Goal: Information Seeking & Learning: Find specific fact

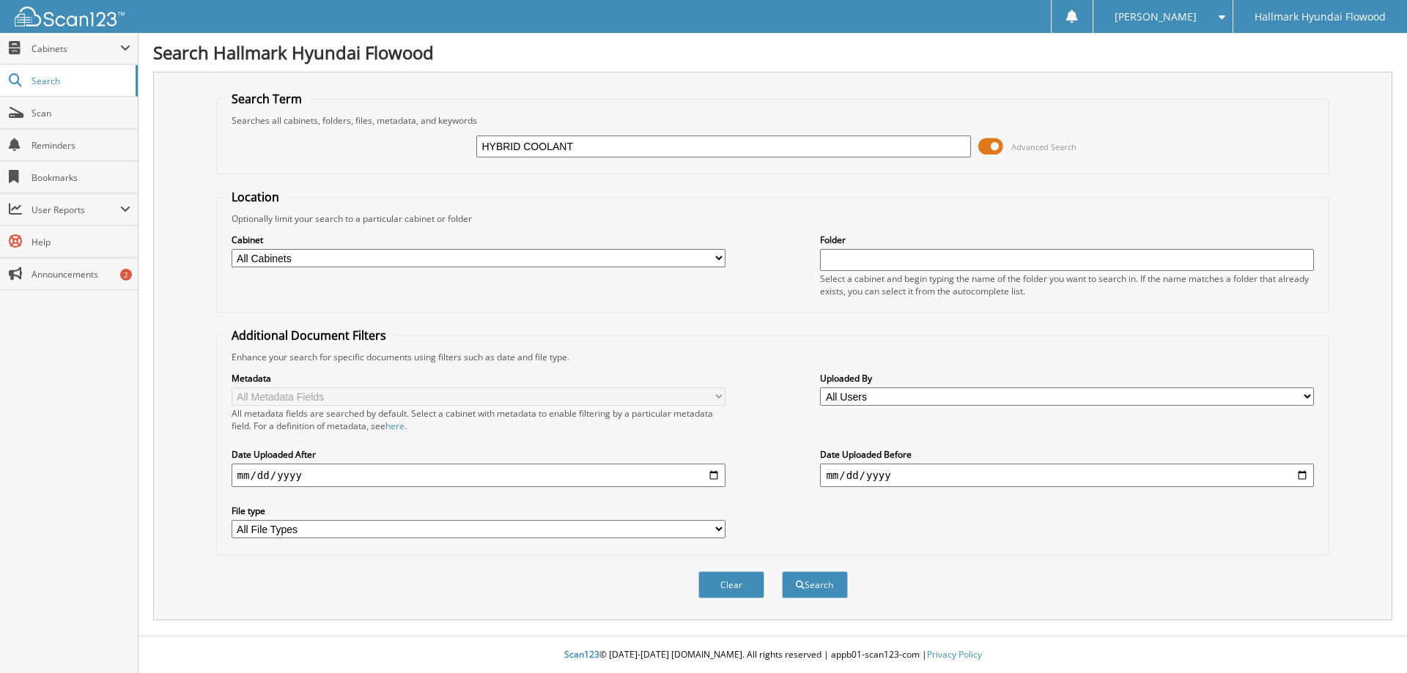
type input "HYBRID COOLANT"
click at [782, 571] on button "Search" at bounding box center [815, 584] width 66 height 27
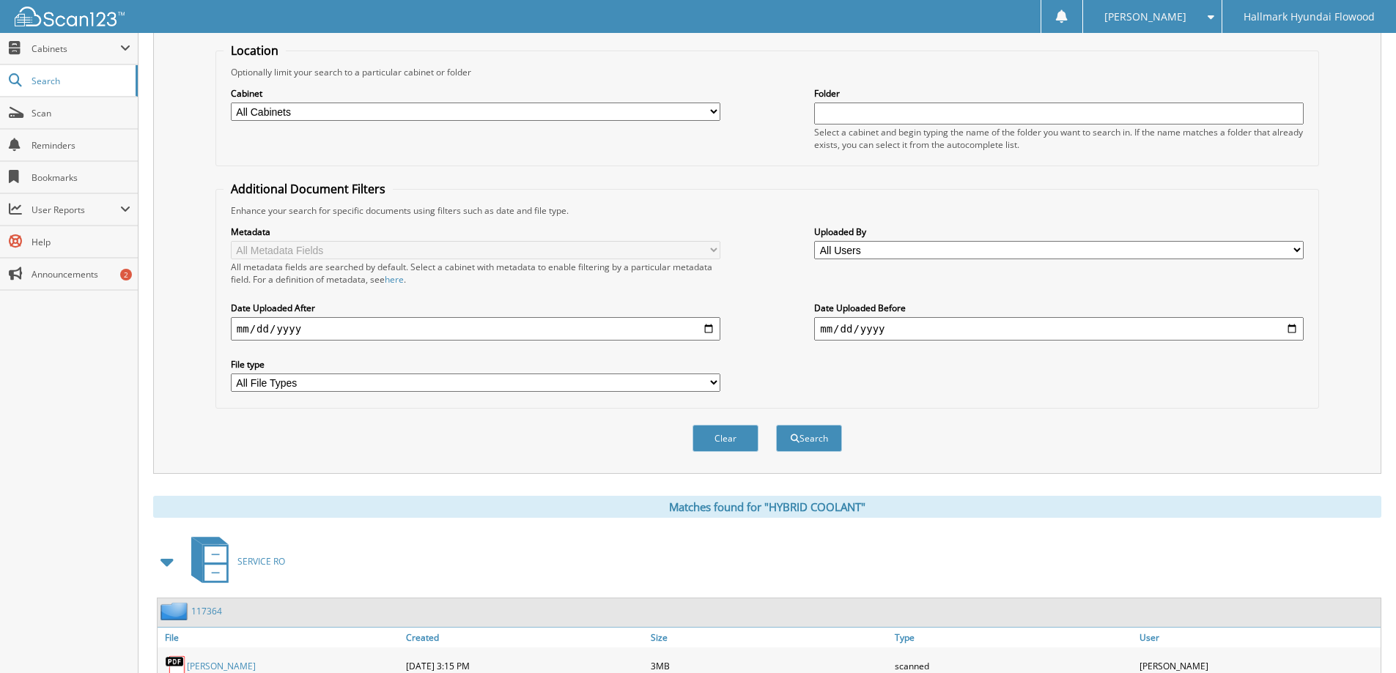
scroll to position [440, 0]
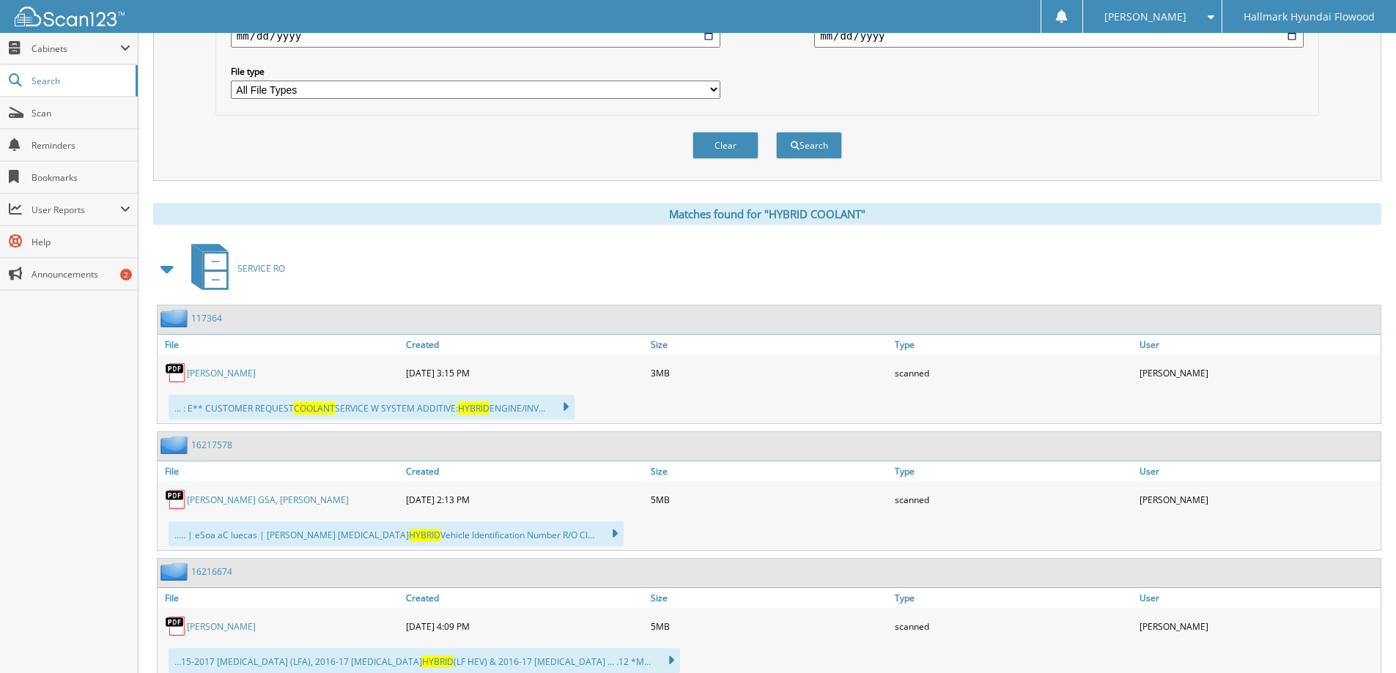
click at [169, 275] on span at bounding box center [168, 269] width 21 height 26
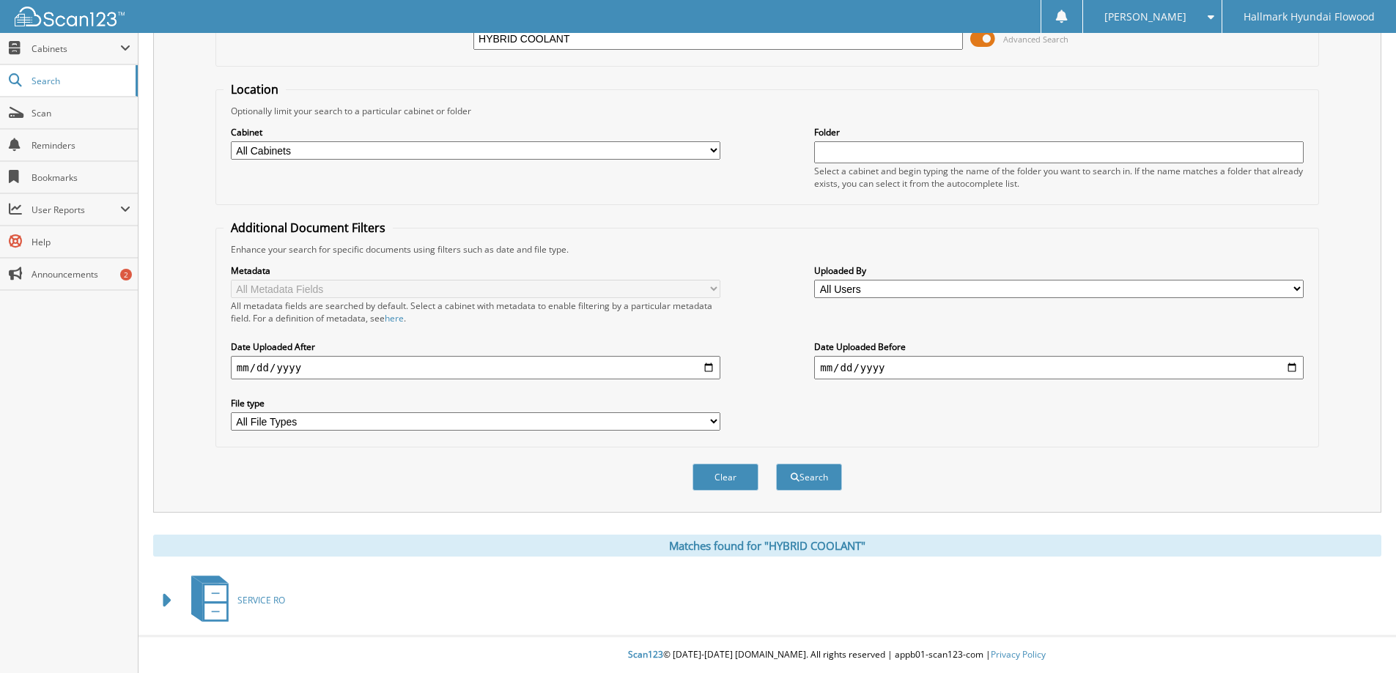
click at [162, 598] on span at bounding box center [168, 601] width 21 height 26
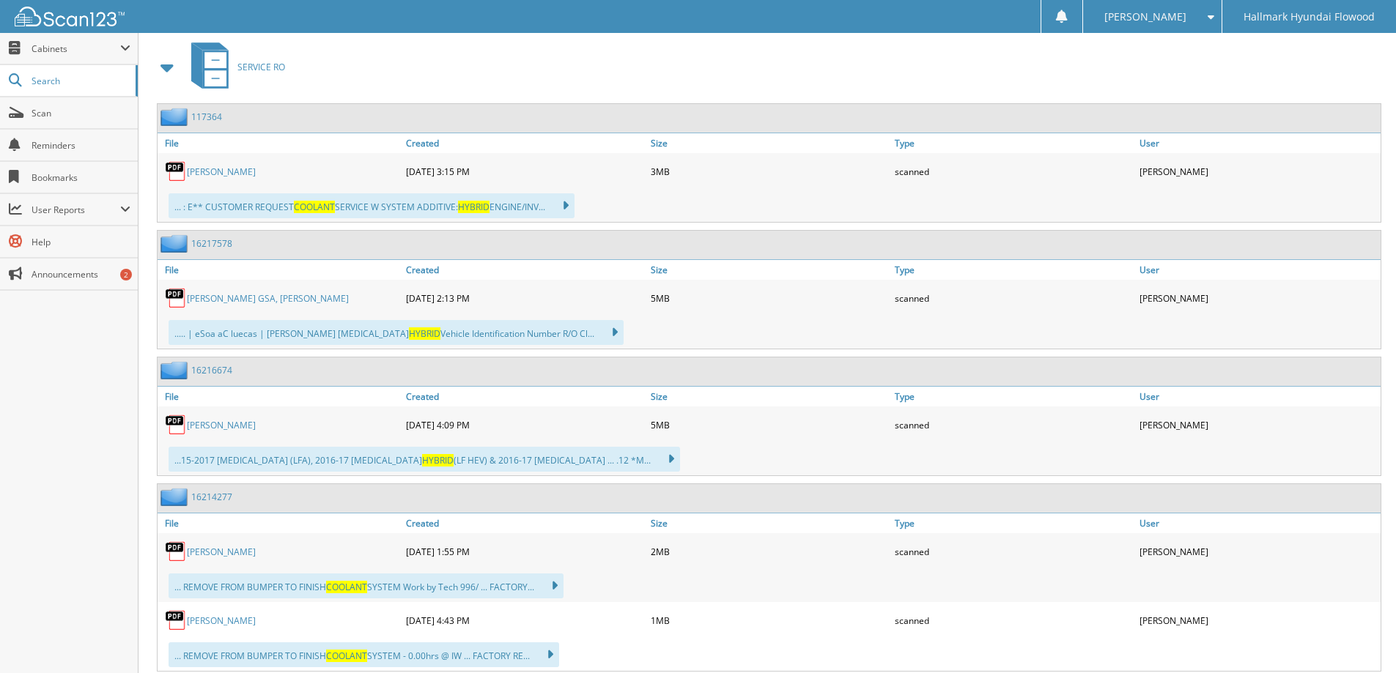
scroll to position [733, 0]
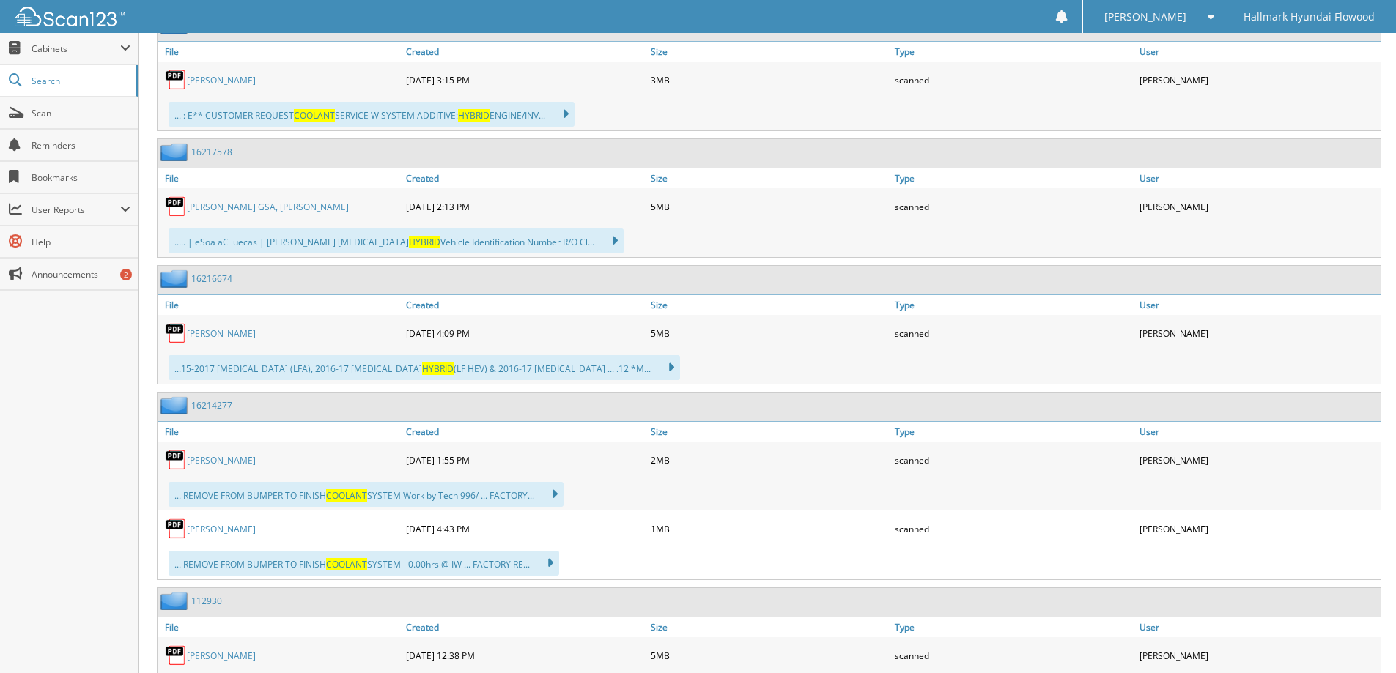
click at [234, 78] on link "[PERSON_NAME]" at bounding box center [221, 80] width 69 height 12
